Goal: Task Accomplishment & Management: Use online tool/utility

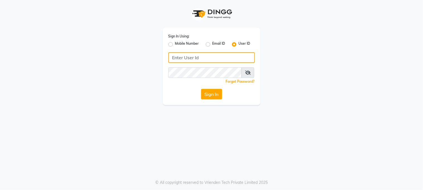
click at [188, 58] on input "Username" at bounding box center [212, 57] width 87 height 11
click at [185, 56] on input "Username" at bounding box center [212, 57] width 87 height 11
click at [178, 56] on input "Username" at bounding box center [212, 57] width 87 height 11
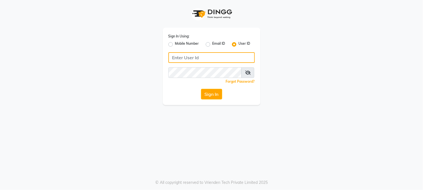
click at [178, 56] on input "Username" at bounding box center [212, 57] width 87 height 11
click at [193, 55] on input "Username" at bounding box center [212, 57] width 87 height 11
click at [188, 55] on input "Username" at bounding box center [212, 57] width 87 height 11
drag, startPoint x: 187, startPoint y: 55, endPoint x: 271, endPoint y: 6, distance: 96.8
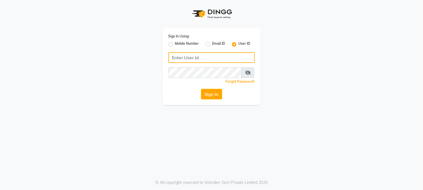
click at [190, 52] on input "Username" at bounding box center [212, 57] width 87 height 11
click at [173, 57] on input "Username" at bounding box center [212, 57] width 87 height 11
type input "marias"
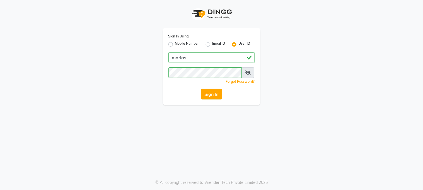
click at [212, 92] on button "Sign In" at bounding box center [211, 94] width 21 height 11
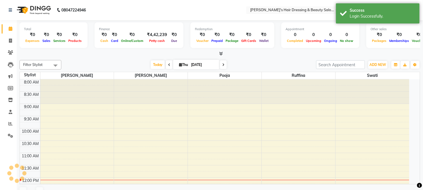
select select "en"
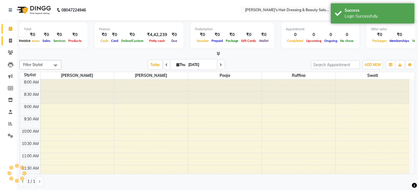
click at [9, 40] on icon at bounding box center [10, 41] width 3 height 4
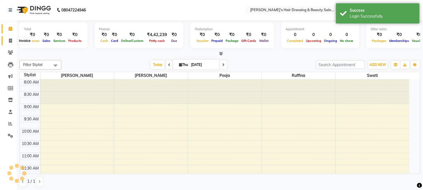
select select "service"
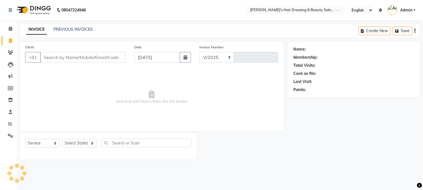
select select "4981"
type input "0203"
click at [45, 57] on input "Client" at bounding box center [83, 57] width 86 height 11
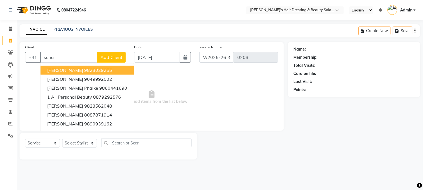
click at [84, 70] on ngb-highlight "9823029255" at bounding box center [98, 70] width 28 height 6
type input "9823029255"
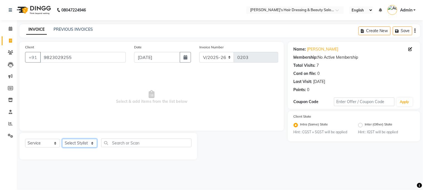
click at [92, 143] on select "Select Stylist [PERSON_NAME] [PERSON_NAME] pooja ruffina swati" at bounding box center [79, 143] width 35 height 9
select select "31852"
click at [62, 139] on select "Select Stylist [PERSON_NAME] [PERSON_NAME] pooja ruffina swati" at bounding box center [79, 143] width 35 height 9
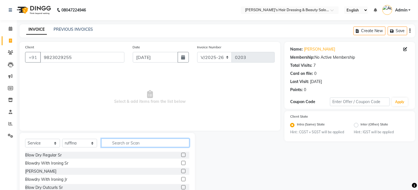
click at [113, 142] on input "text" at bounding box center [145, 142] width 88 height 9
click at [181, 154] on label at bounding box center [183, 155] width 4 height 4
click at [181, 154] on input "checkbox" at bounding box center [183, 155] width 4 height 4
click at [181, 154] on label at bounding box center [183, 155] width 4 height 4
click at [181, 154] on input "checkbox" at bounding box center [183, 155] width 4 height 4
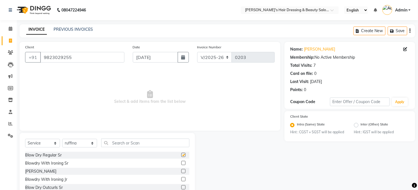
checkbox input "false"
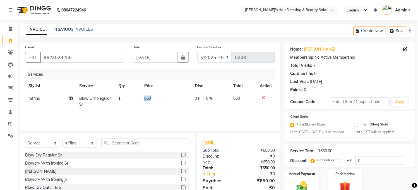
drag, startPoint x: 154, startPoint y: 96, endPoint x: 130, endPoint y: 100, distance: 24.7
click at [130, 100] on tr "ruffina Blow Dry Regular Sr 1 650 0 F | 0 % 650" at bounding box center [150, 101] width 250 height 18
click at [130, 100] on td "1" at bounding box center [128, 101] width 26 height 18
select select "31852"
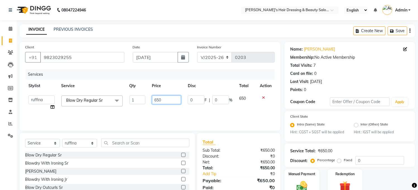
click at [170, 112] on td "650" at bounding box center [167, 102] width 36 height 21
drag, startPoint x: 164, startPoint y: 99, endPoint x: 149, endPoint y: 101, distance: 14.4
click at [149, 101] on td "650" at bounding box center [167, 102] width 36 height 21
type input "800"
click at [161, 111] on div "Services Stylist Service Qty Price Disc Total Action [PERSON_NAME] [PERSON_NAME…" at bounding box center [150, 97] width 250 height 56
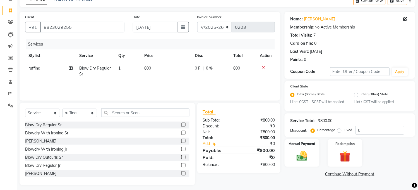
scroll to position [34, 0]
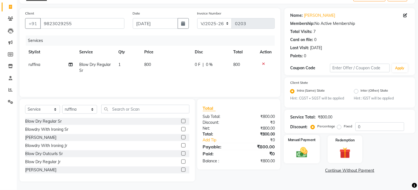
click at [307, 143] on label "Manual Payment" at bounding box center [302, 139] width 28 height 5
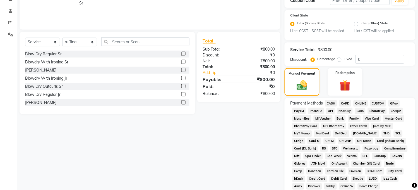
scroll to position [106, 0]
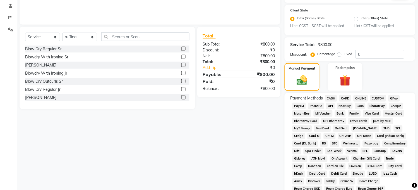
click at [301, 109] on span "PayTM" at bounding box center [299, 106] width 13 height 6
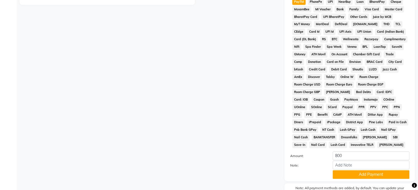
scroll to position [212, 0]
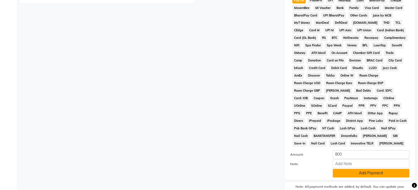
click at [366, 178] on button "Add Payment" at bounding box center [371, 173] width 77 height 9
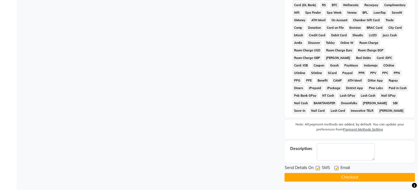
scroll to position [251, 0]
click at [318, 168] on label at bounding box center [318, 168] width 4 height 4
click at [318, 168] on input "checkbox" at bounding box center [318, 168] width 4 height 4
checkbox input "false"
click at [337, 168] on label at bounding box center [337, 168] width 4 height 4
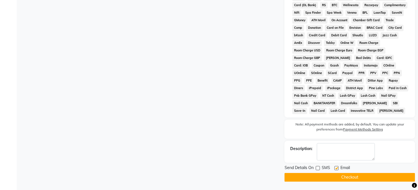
click at [337, 168] on input "checkbox" at bounding box center [337, 168] width 4 height 4
checkbox input "false"
click at [350, 176] on button "Checkout" at bounding box center [350, 177] width 131 height 9
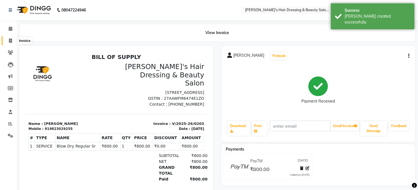
click at [9, 40] on icon at bounding box center [10, 41] width 3 height 4
select select "service"
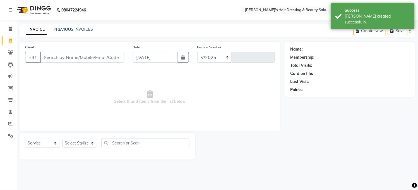
select select "4981"
type input "0204"
